Goal: Complete application form

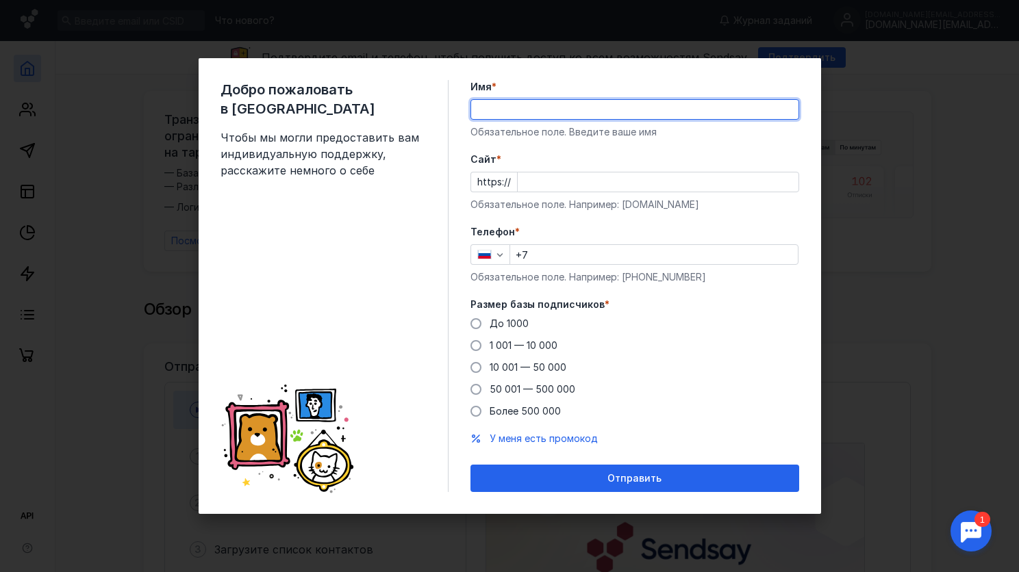
click at [529, 113] on input "Имя *" at bounding box center [634, 109] width 327 height 19
type input "ГК "Решение""
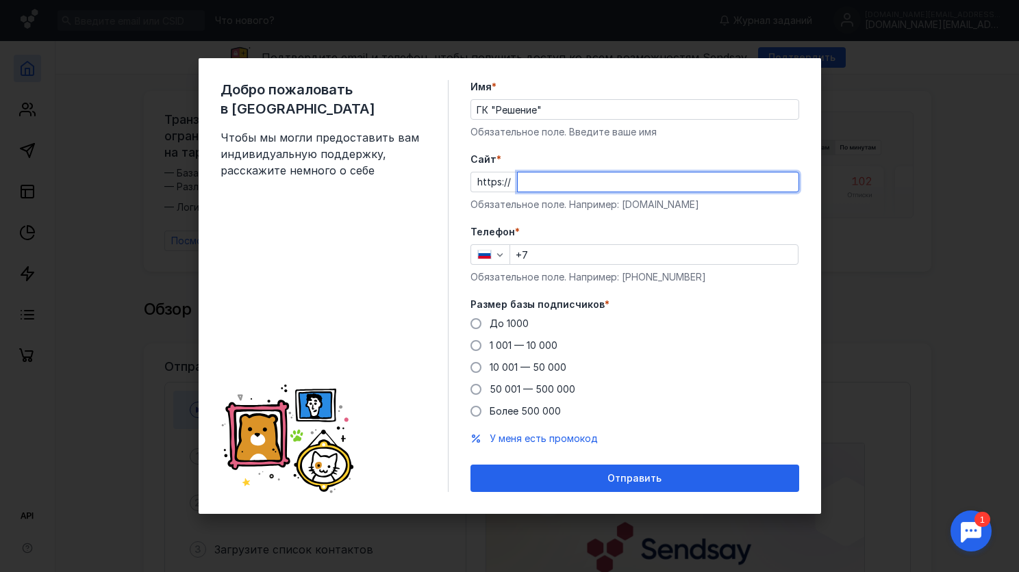
click at [542, 183] on input "Cайт *" at bounding box center [658, 182] width 281 height 19
paste input "[DOMAIN_NAME]"
type input "[DOMAIN_NAME]"
click at [605, 162] on label "Cайт *" at bounding box center [634, 160] width 329 height 14
click at [605, 173] on input "[DOMAIN_NAME]" at bounding box center [658, 182] width 281 height 19
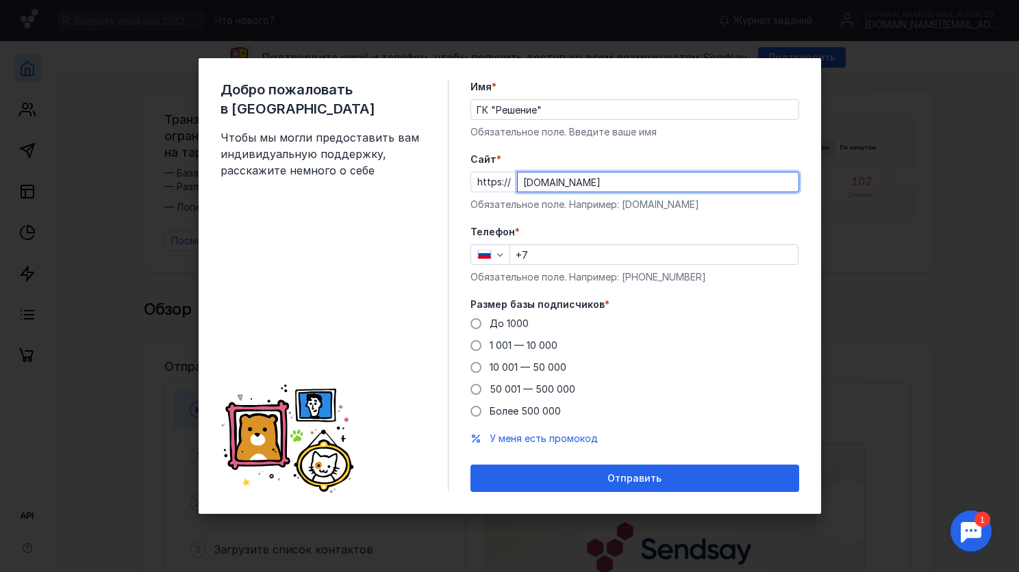
click at [570, 253] on input "+7" at bounding box center [654, 254] width 288 height 19
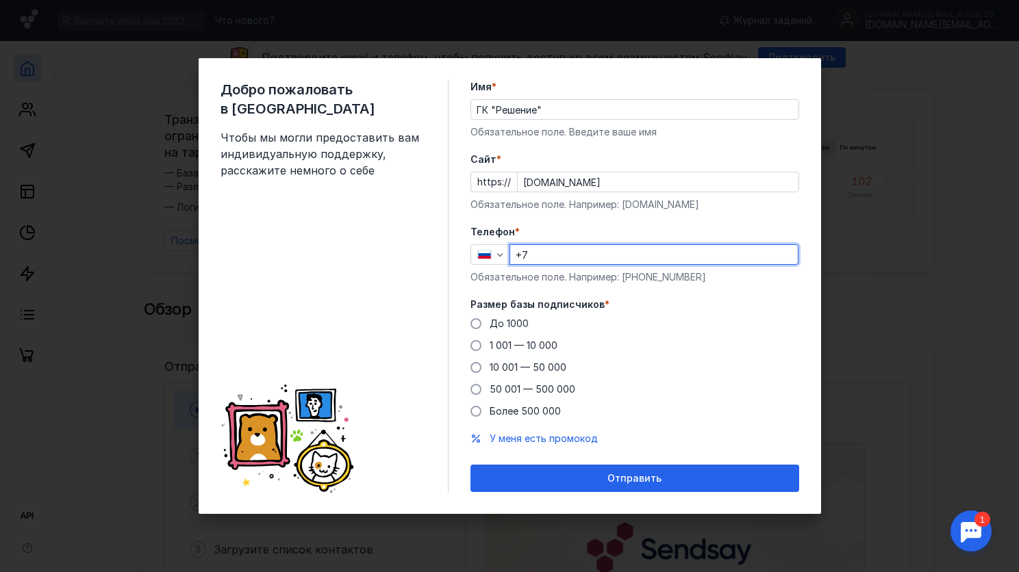
type input "[PHONE_NUMBER]"
drag, startPoint x: 529, startPoint y: 253, endPoint x: 509, endPoint y: 253, distance: 19.9
click at [510, 253] on input "[PHONE_NUMBER]" at bounding box center [654, 254] width 288 height 19
click at [589, 221] on form "Имя * ГК "Решение" Обязательное поле. Введите ваше имя [PERSON_NAME] * https://…" at bounding box center [634, 286] width 329 height 412
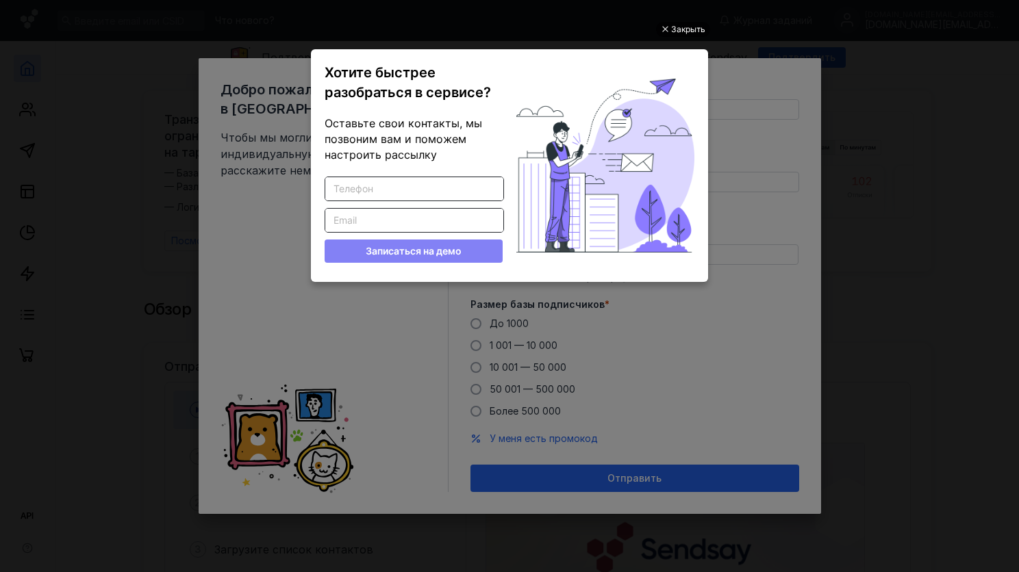
click at [686, 23] on div "Закрыть" at bounding box center [688, 29] width 34 height 15
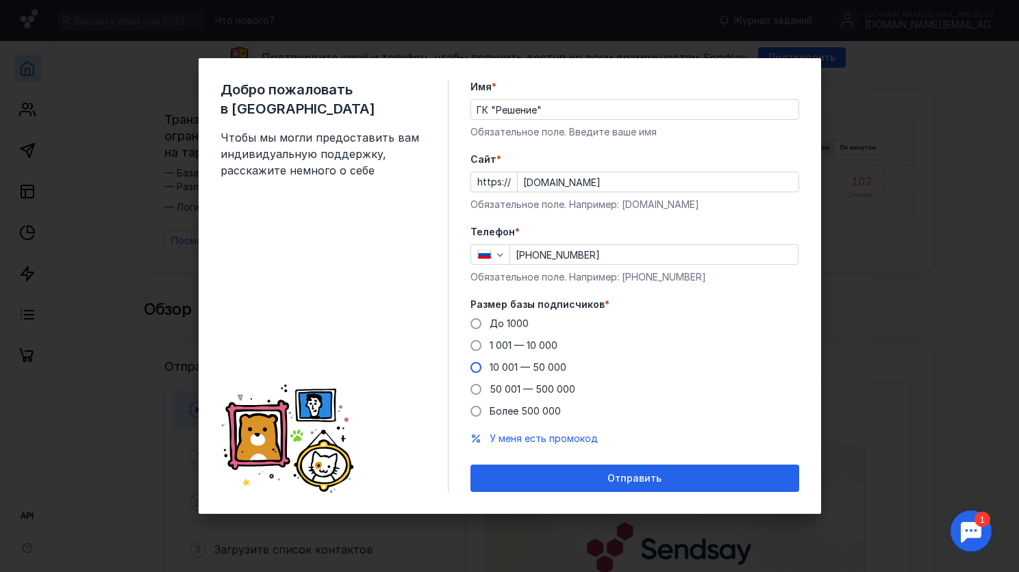
click at [473, 371] on span at bounding box center [475, 367] width 11 height 11
click at [0, 0] on input "10 001 — 50 000" at bounding box center [0, 0] width 0 height 0
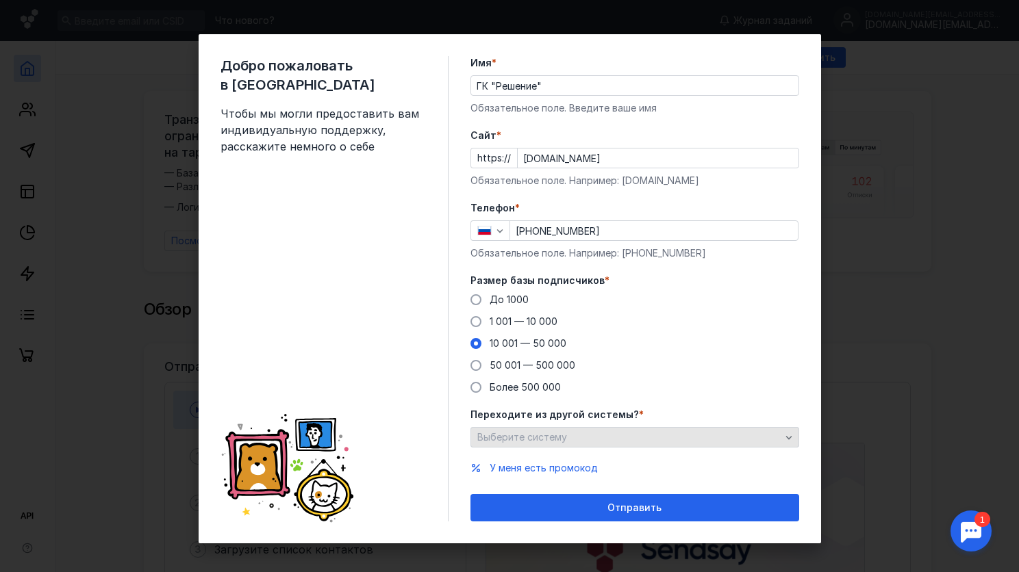
click at [566, 446] on div "Выберите систему" at bounding box center [634, 437] width 329 height 21
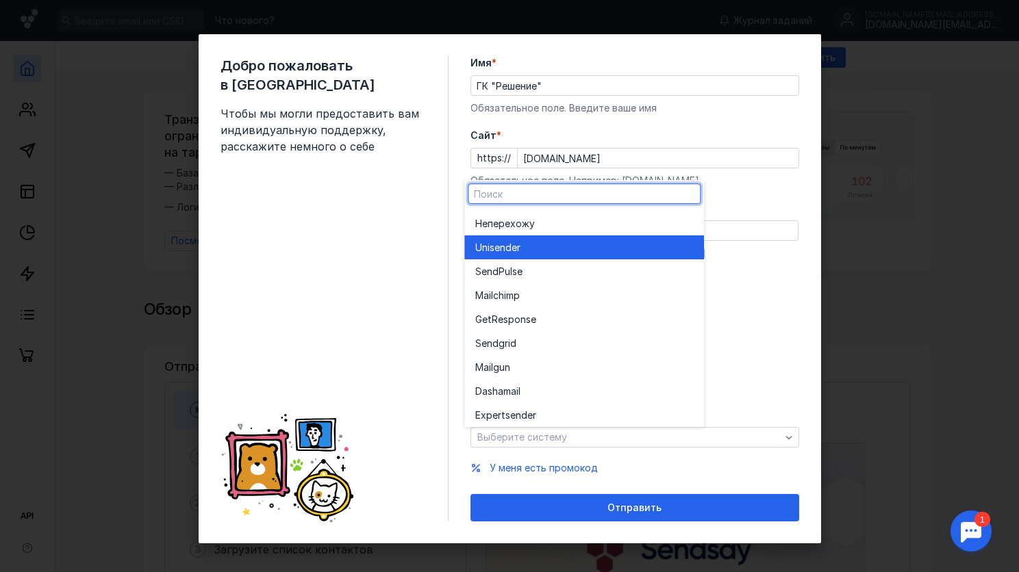
click at [529, 253] on div "Unisende r" at bounding box center [584, 248] width 218 height 14
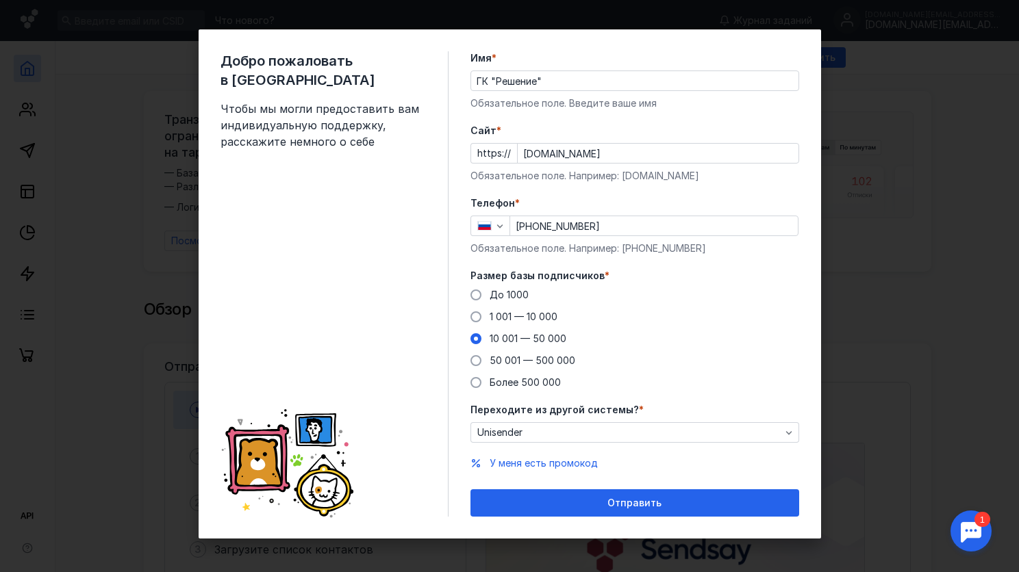
scroll to position [5, 0]
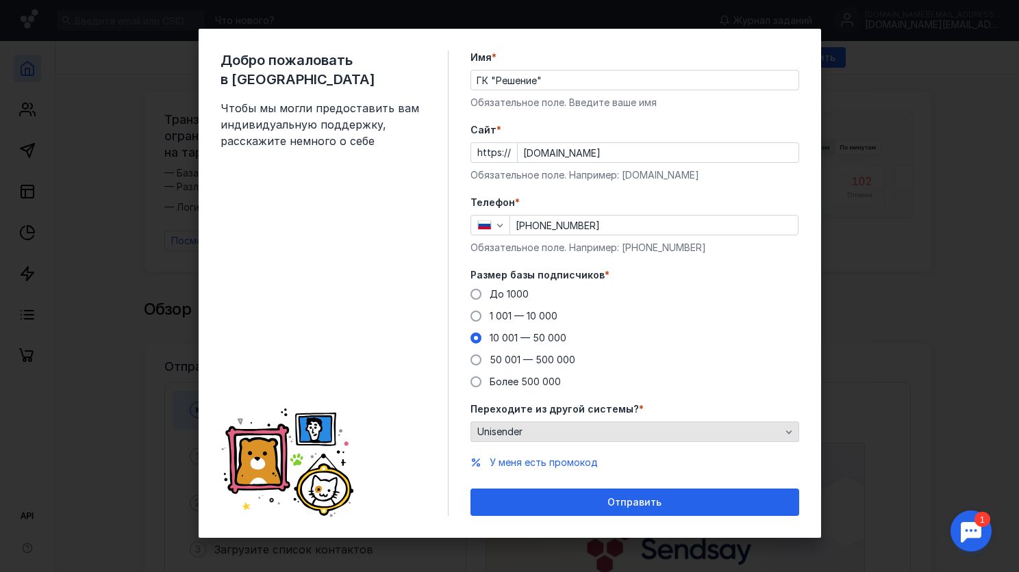
click at [578, 432] on div "Unisender" at bounding box center [629, 433] width 310 height 12
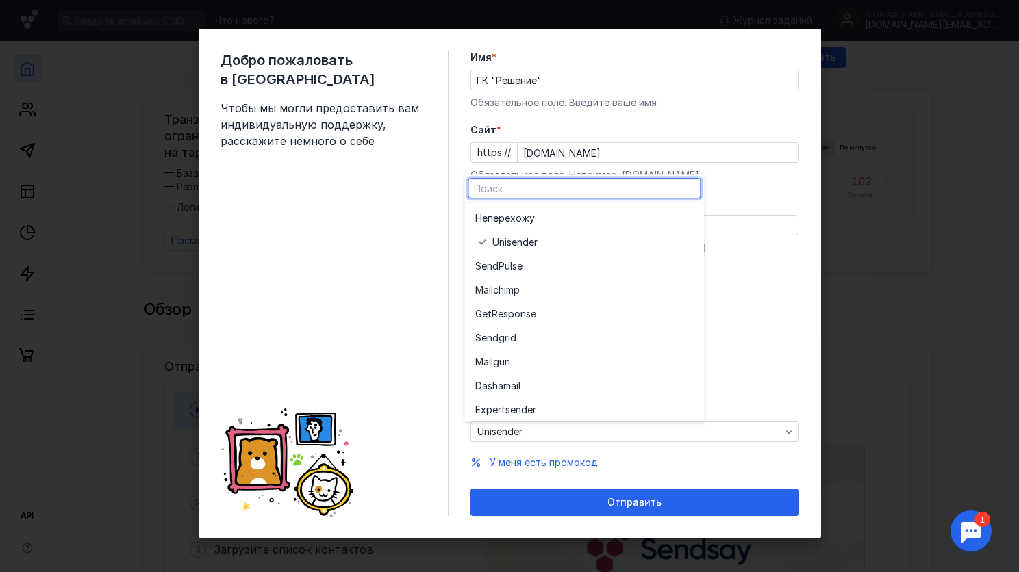
click at [726, 450] on form "Имя * ГК "Решение" Обязательное поле. Введите ваше имя [PERSON_NAME] * https://…" at bounding box center [634, 284] width 329 height 466
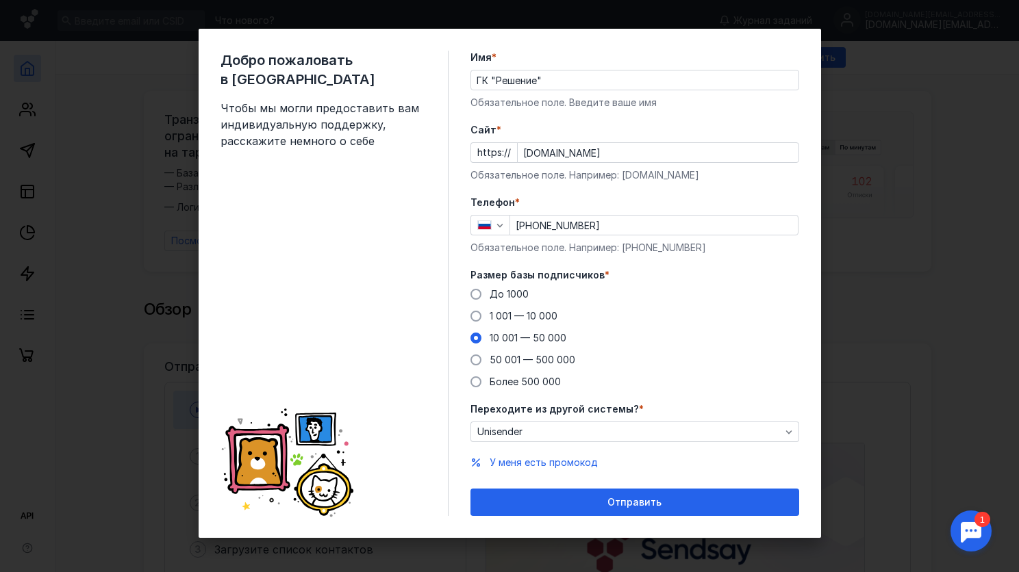
click at [604, 511] on div "Отправить" at bounding box center [634, 502] width 329 height 27
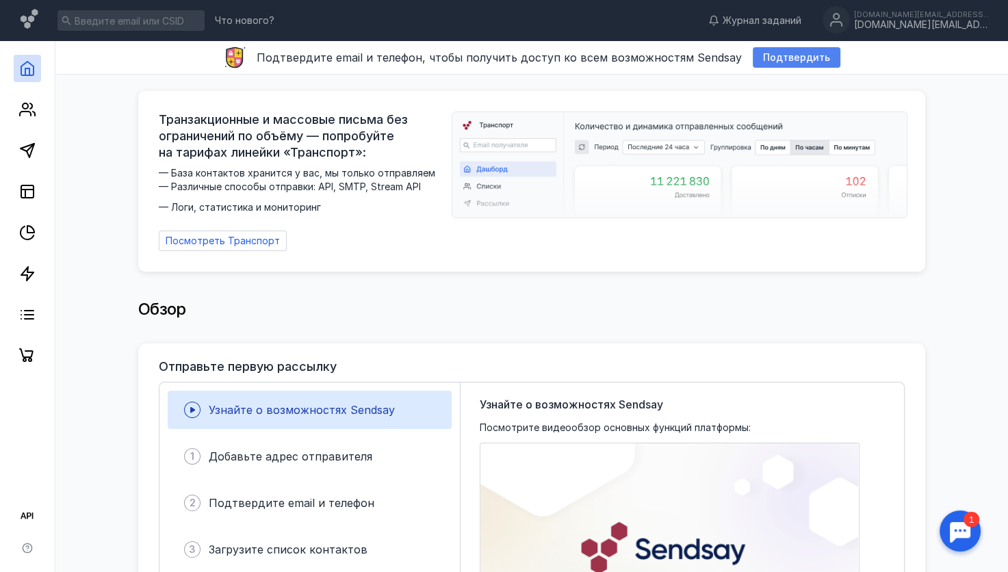
click at [797, 60] on span "Подтвердить" at bounding box center [796, 58] width 67 height 12
